Goal: Transaction & Acquisition: Obtain resource

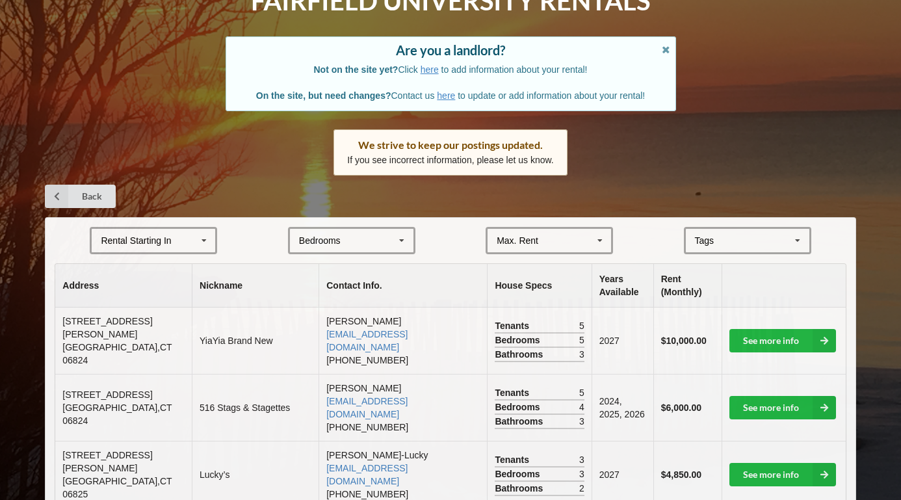
scroll to position [86, 0]
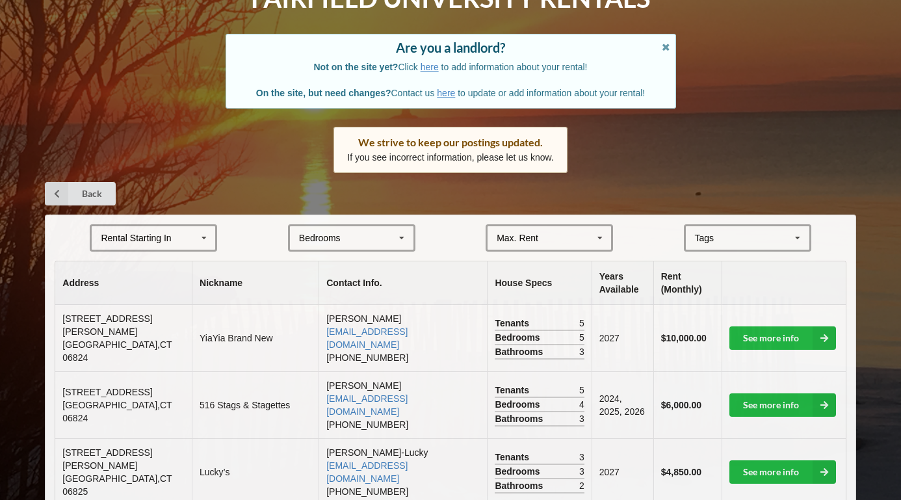
click at [190, 231] on div "Rental Starting In [DATE] 2026 2027 2028" at bounding box center [153, 237] width 127 height 27
click at [187, 325] on div "2028" at bounding box center [154, 334] width 124 height 24
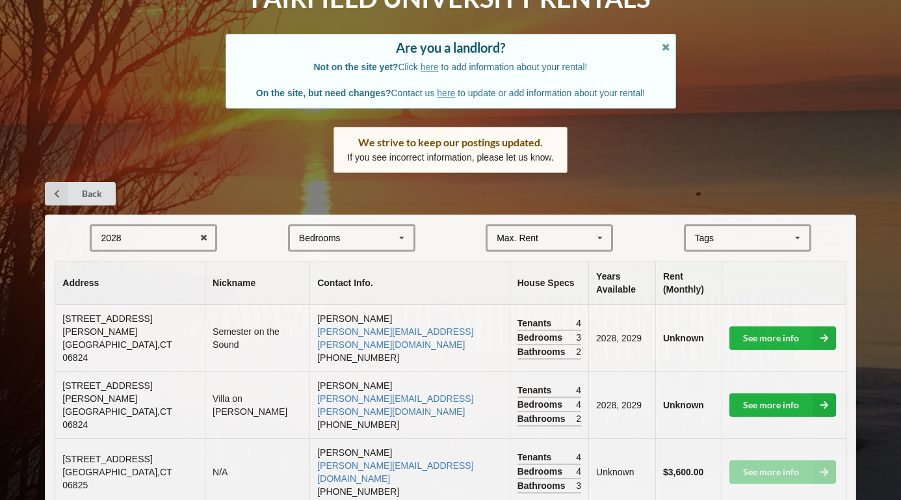
scroll to position [140, 0]
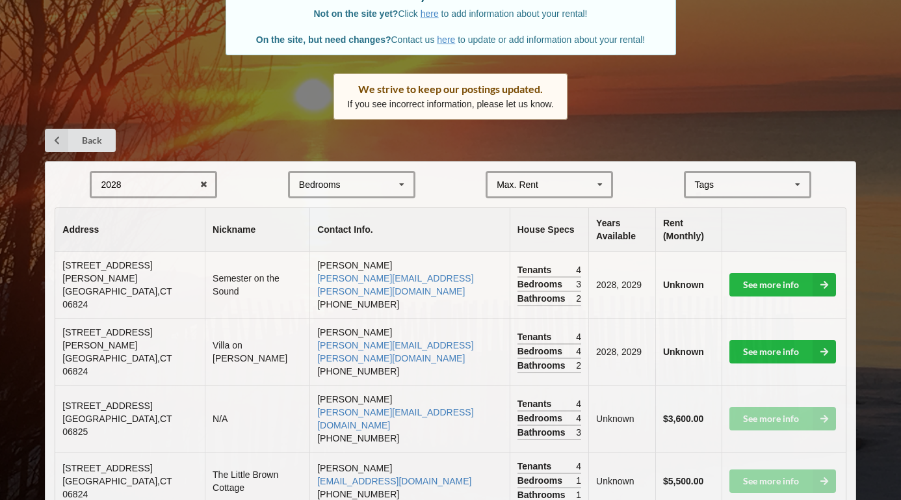
click at [378, 172] on div "Bedrooms 1 2 3 4 5 6 7 8" at bounding box center [351, 184] width 127 height 27
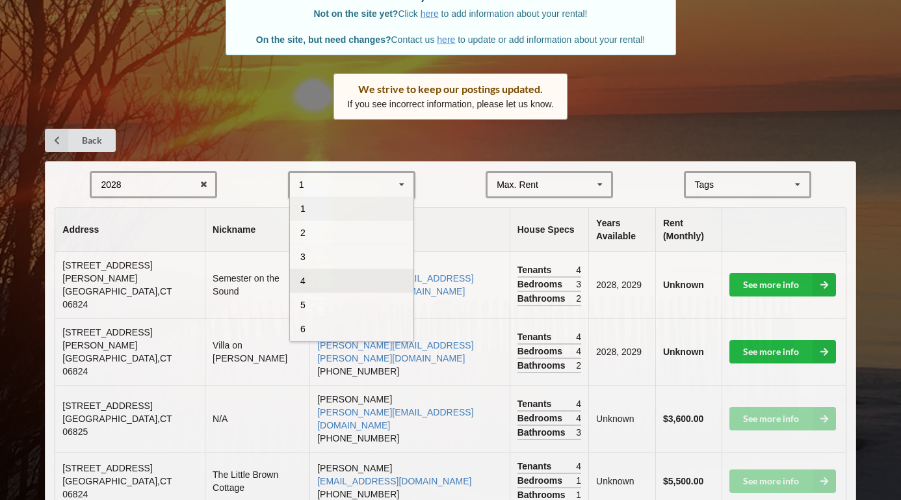
click at [357, 272] on div "4" at bounding box center [352, 280] width 124 height 24
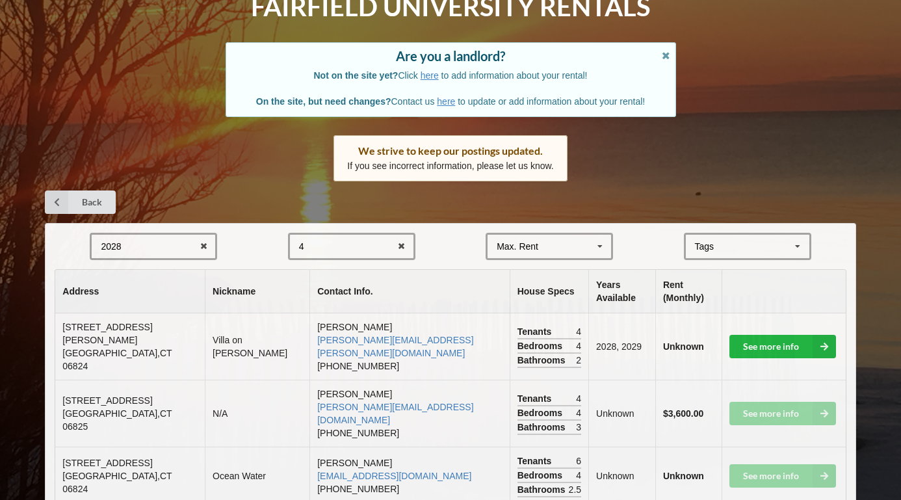
scroll to position [77, 0]
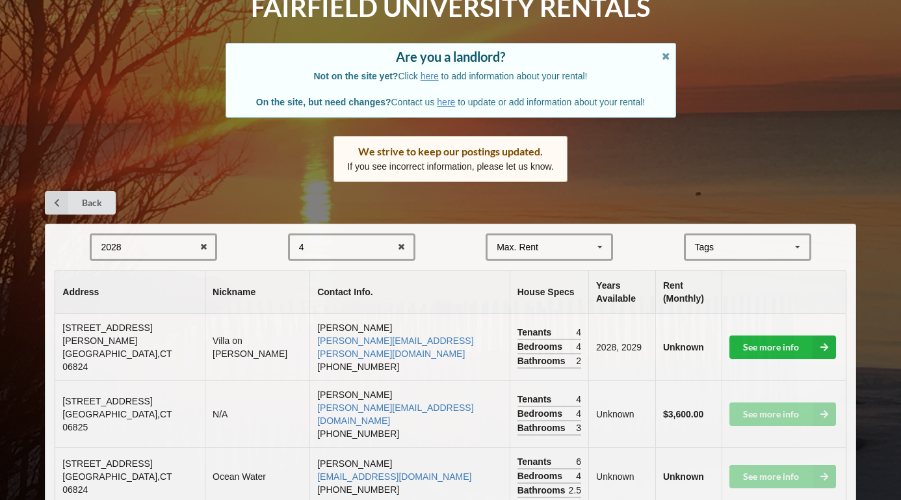
click at [359, 253] on div "4 1 2 3 4 5 6 7 8" at bounding box center [351, 246] width 127 height 27
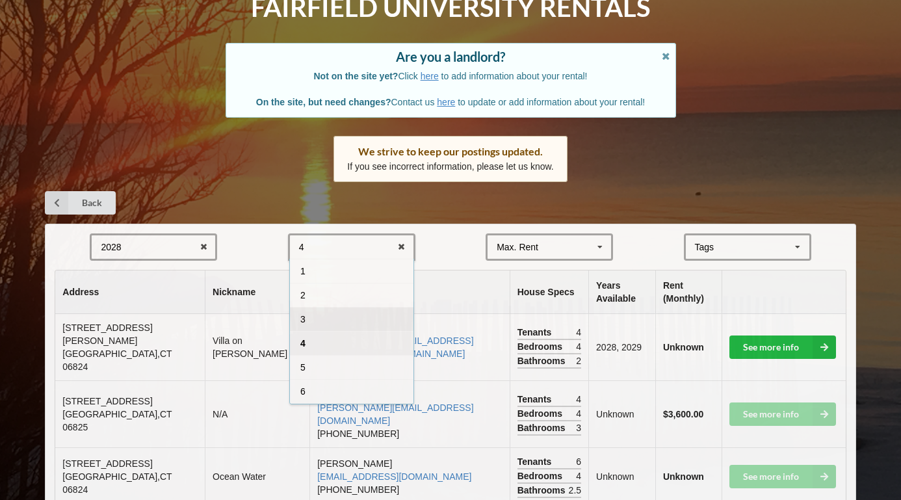
click at [351, 319] on div "3" at bounding box center [352, 319] width 124 height 24
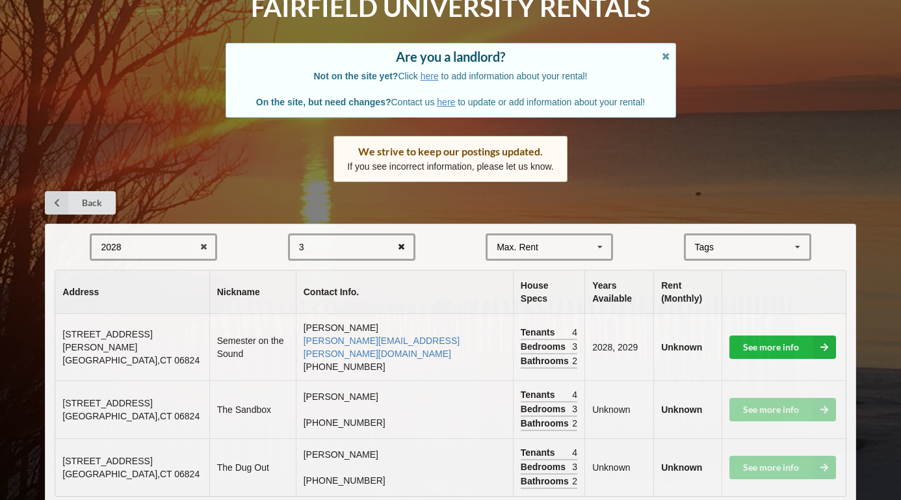
click at [402, 241] on icon at bounding box center [401, 247] width 20 height 24
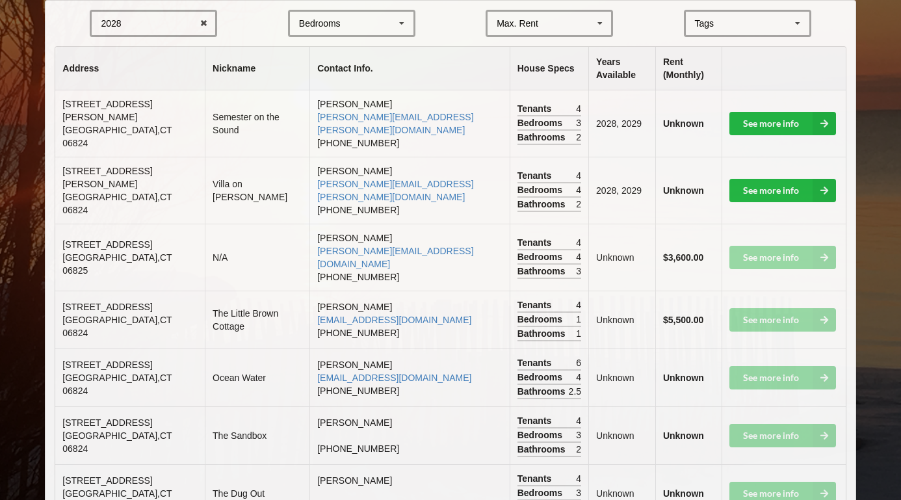
scroll to position [301, 0]
click at [767, 179] on link "See more info" at bounding box center [782, 190] width 107 height 23
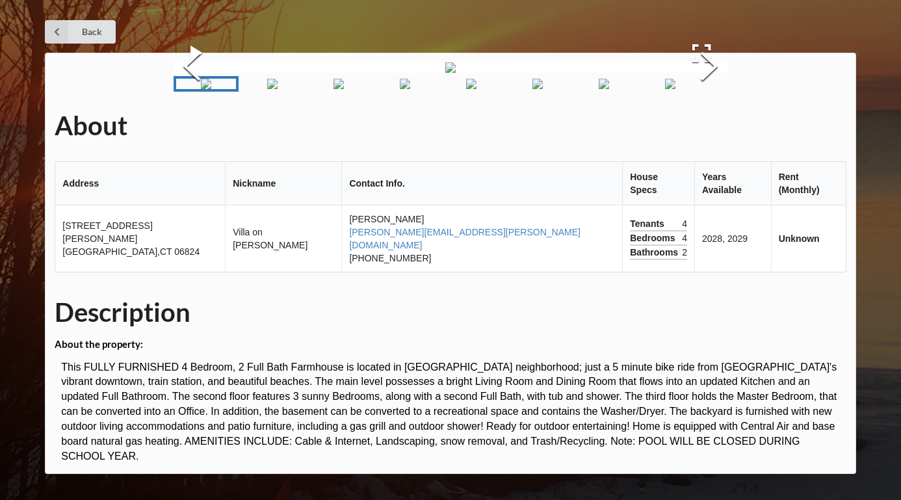
scroll to position [139, 0]
click at [278, 89] on img "Go to Slide 2" at bounding box center [272, 84] width 10 height 10
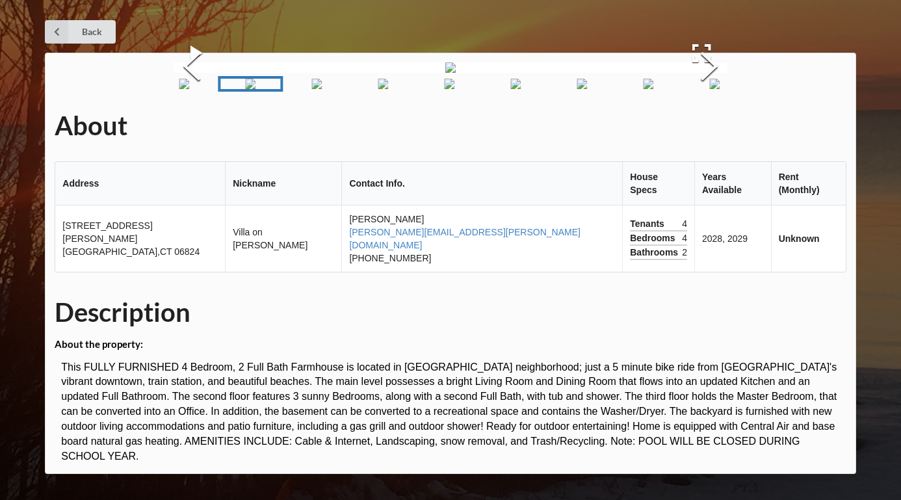
click at [322, 89] on img "Go to Slide 3" at bounding box center [316, 84] width 10 height 10
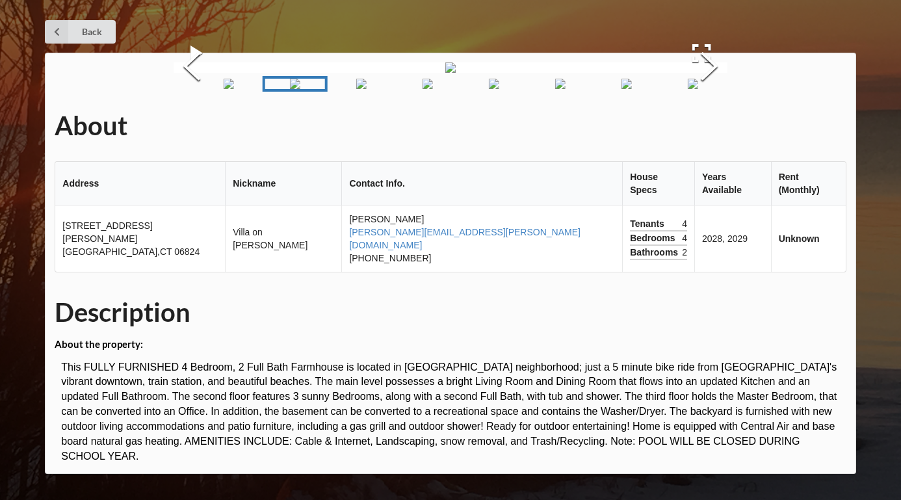
click at [367, 89] on img "Go to Slide 4" at bounding box center [361, 84] width 10 height 10
click at [533, 89] on img "Go to Slide 7" at bounding box center [538, 84] width 10 height 10
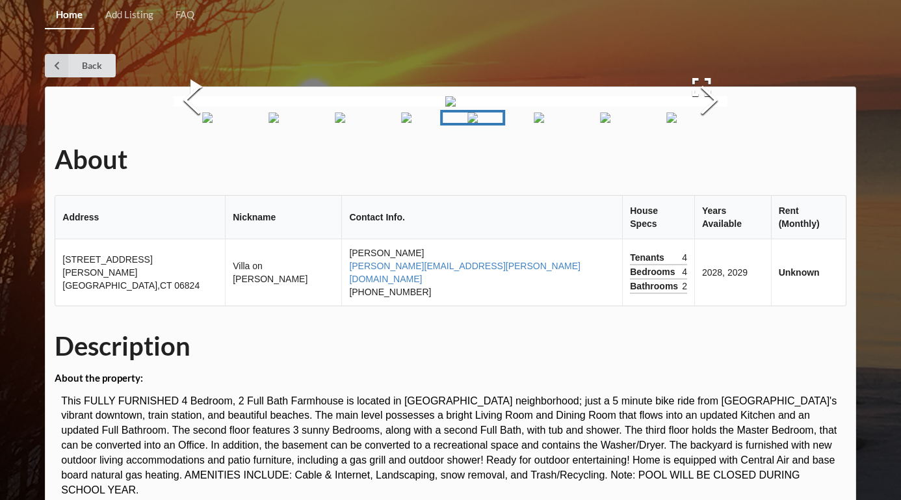
scroll to position [0, 0]
click at [101, 69] on link "Back" at bounding box center [80, 65] width 71 height 23
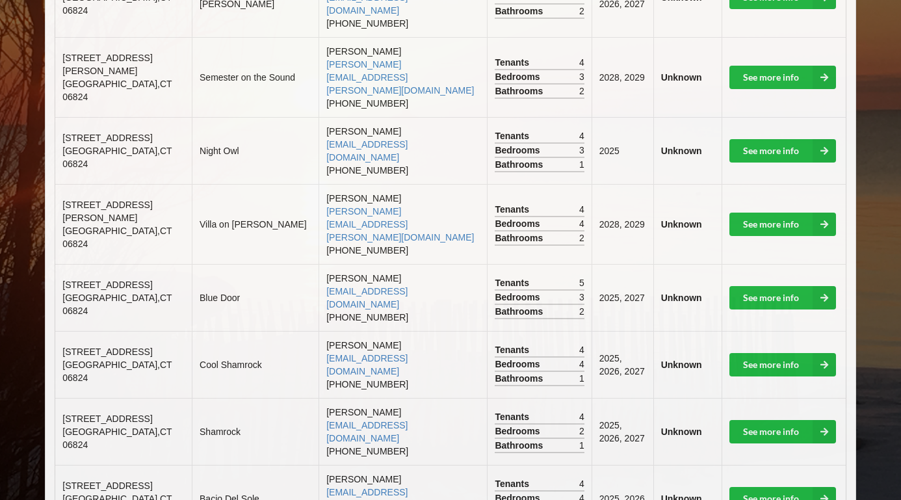
scroll to position [800, 0]
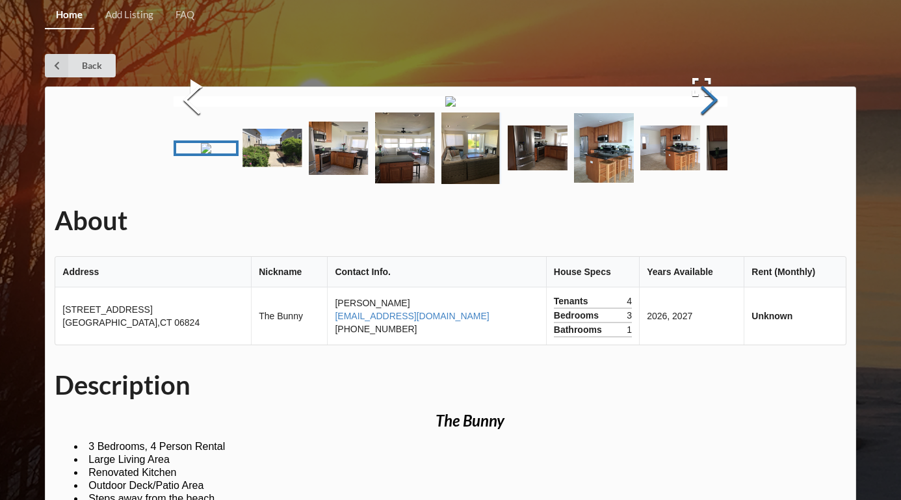
click at [701, 161] on button "Next Slide" at bounding box center [709, 102] width 36 height 118
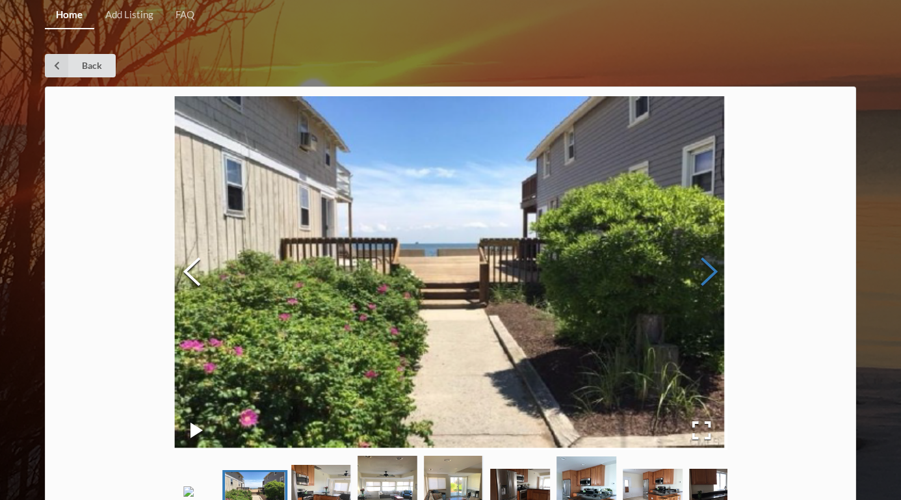
click at [701, 285] on button "Next Slide" at bounding box center [709, 274] width 36 height 118
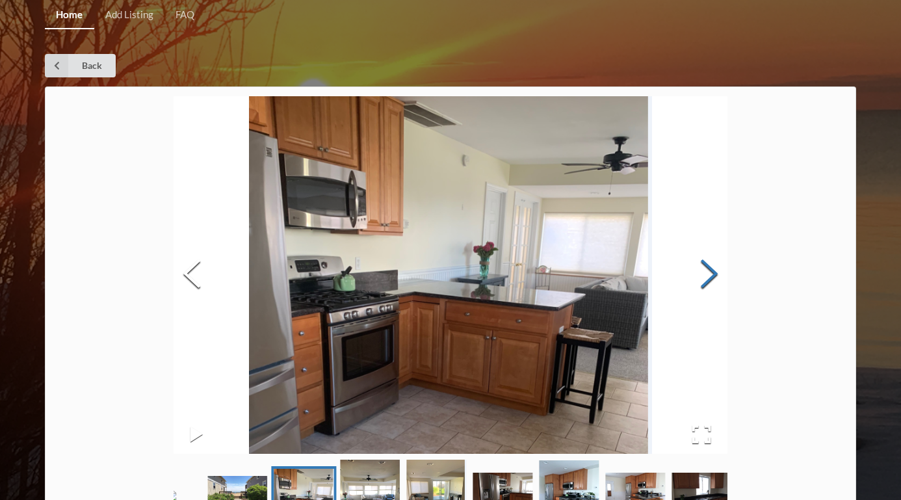
click at [702, 285] on button "Next Slide" at bounding box center [709, 275] width 36 height 118
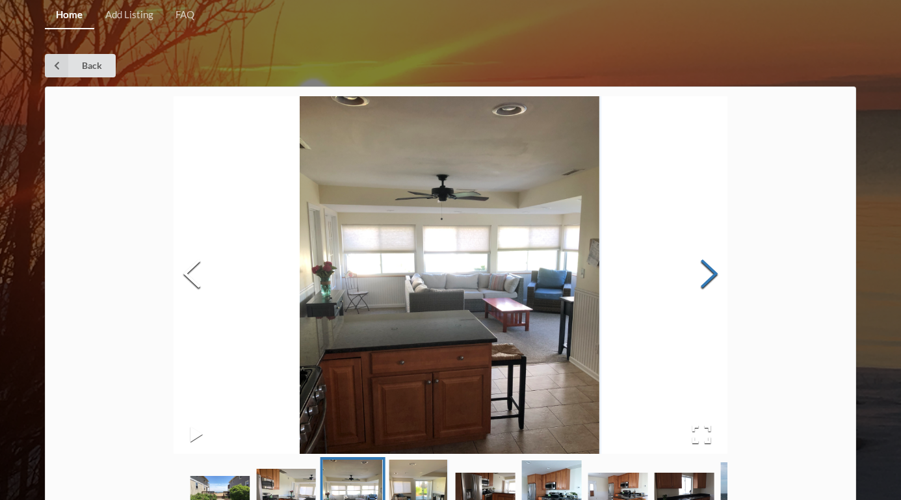
click at [702, 285] on button "Next Slide" at bounding box center [709, 275] width 36 height 118
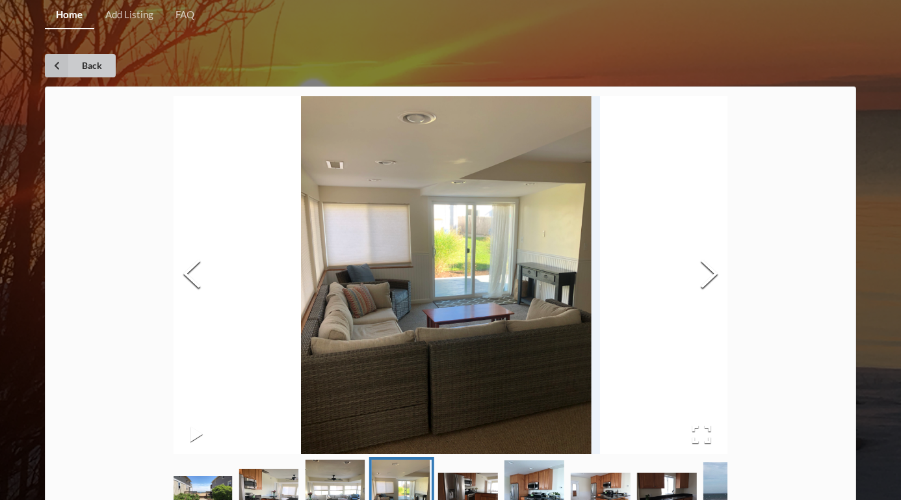
click at [88, 69] on link "Back" at bounding box center [80, 65] width 71 height 23
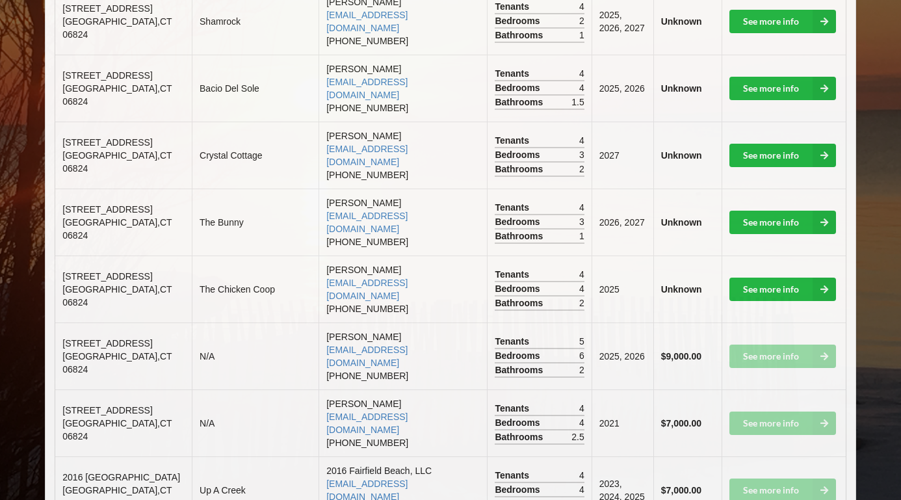
scroll to position [1198, 0]
